Goal: Browse casually

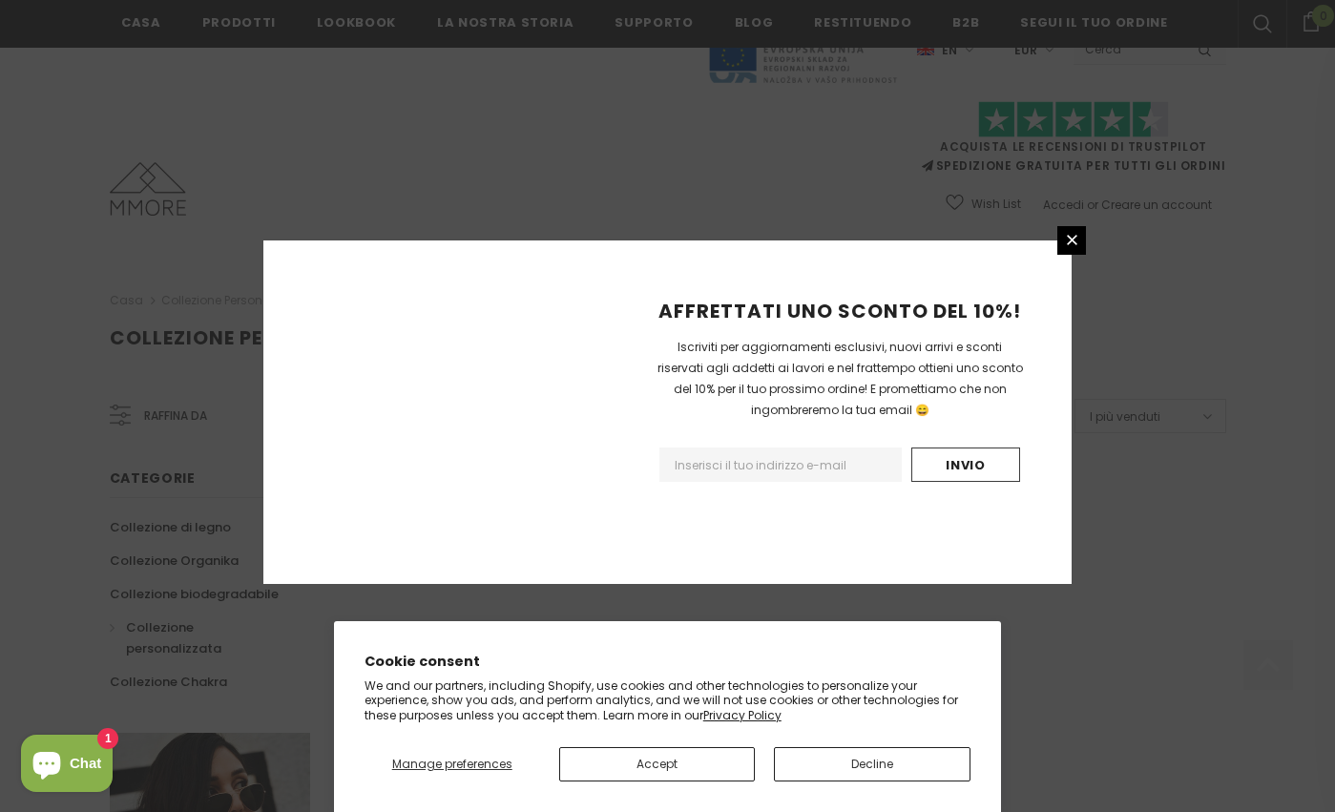
scroll to position [1144, 0]
